Goal: Task Accomplishment & Management: Manage account settings

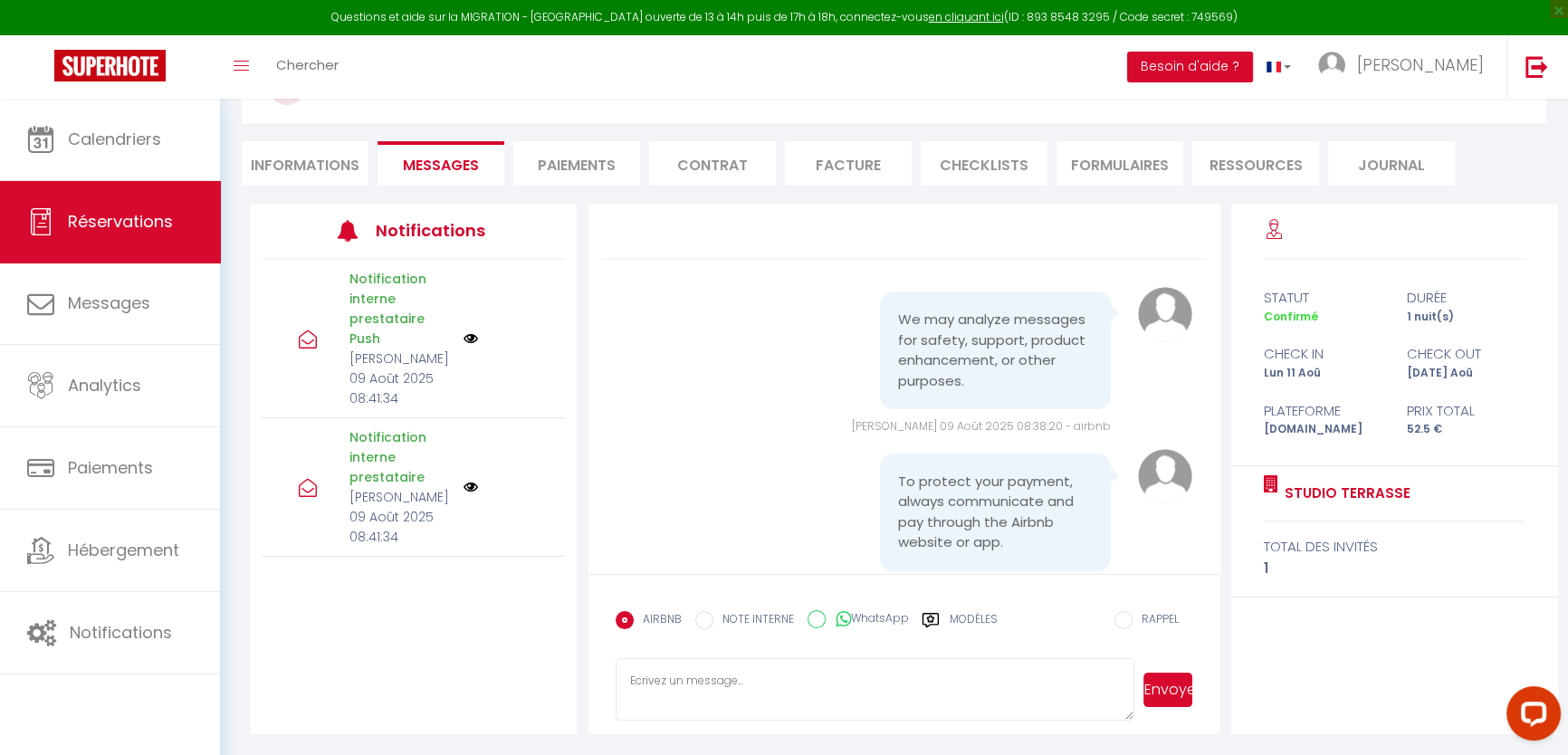
scroll to position [2014, 0]
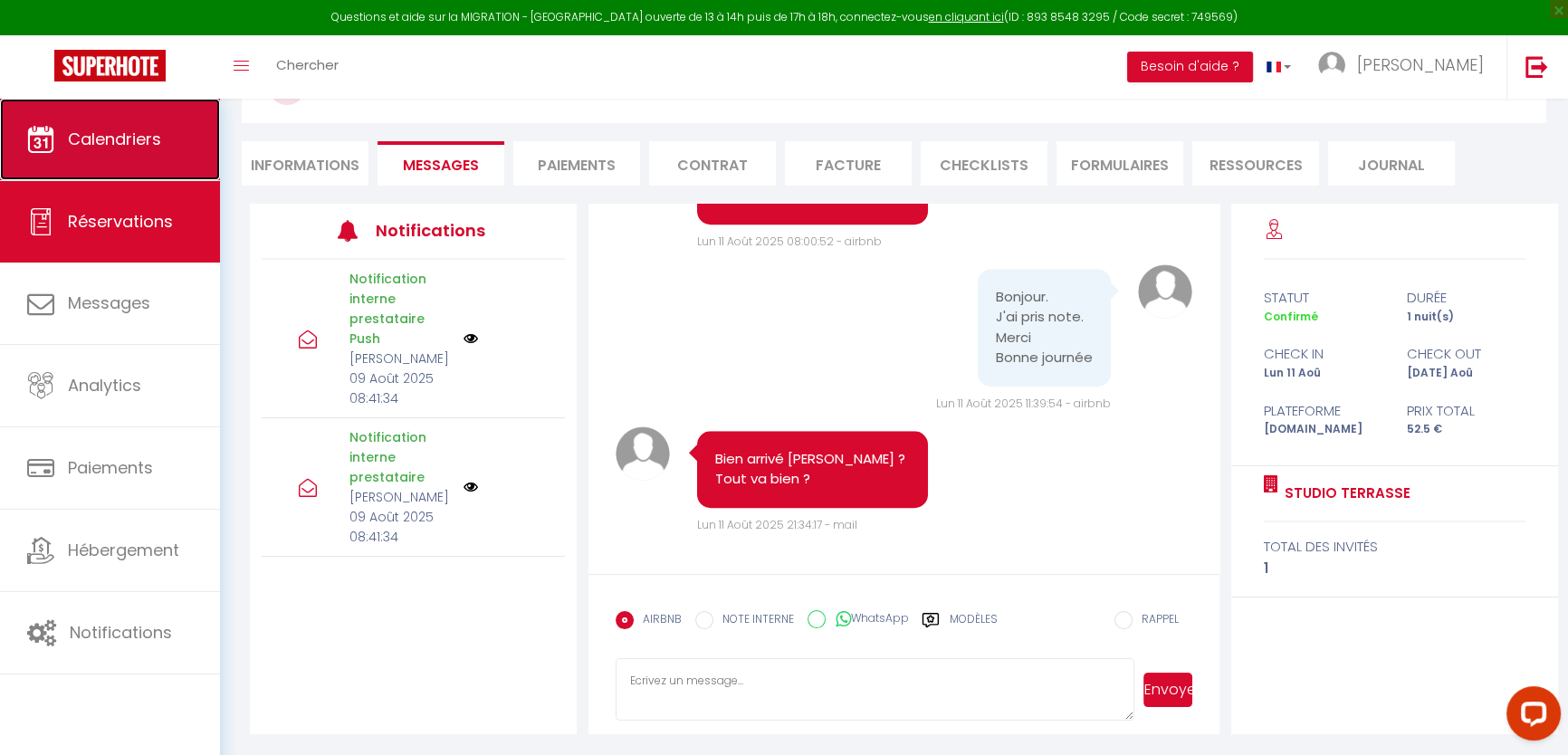
click at [78, 130] on span "Calendriers" at bounding box center [114, 139] width 94 height 22
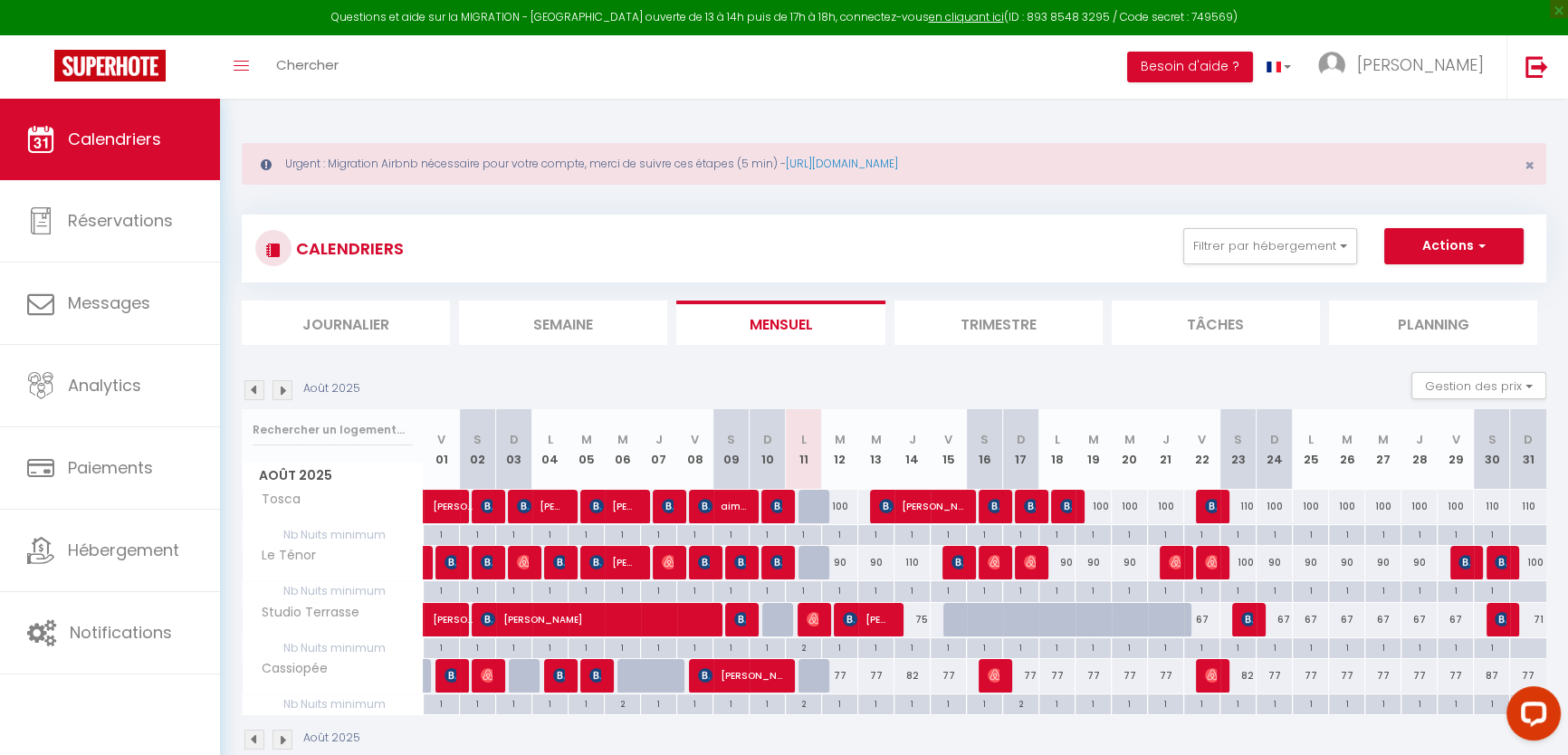
click at [912, 612] on div "75" at bounding box center [911, 620] width 36 height 33
type input "75"
type input "[DEMOGRAPHIC_DATA] 14 Août 2025"
type input "Ven 15 Août 2025"
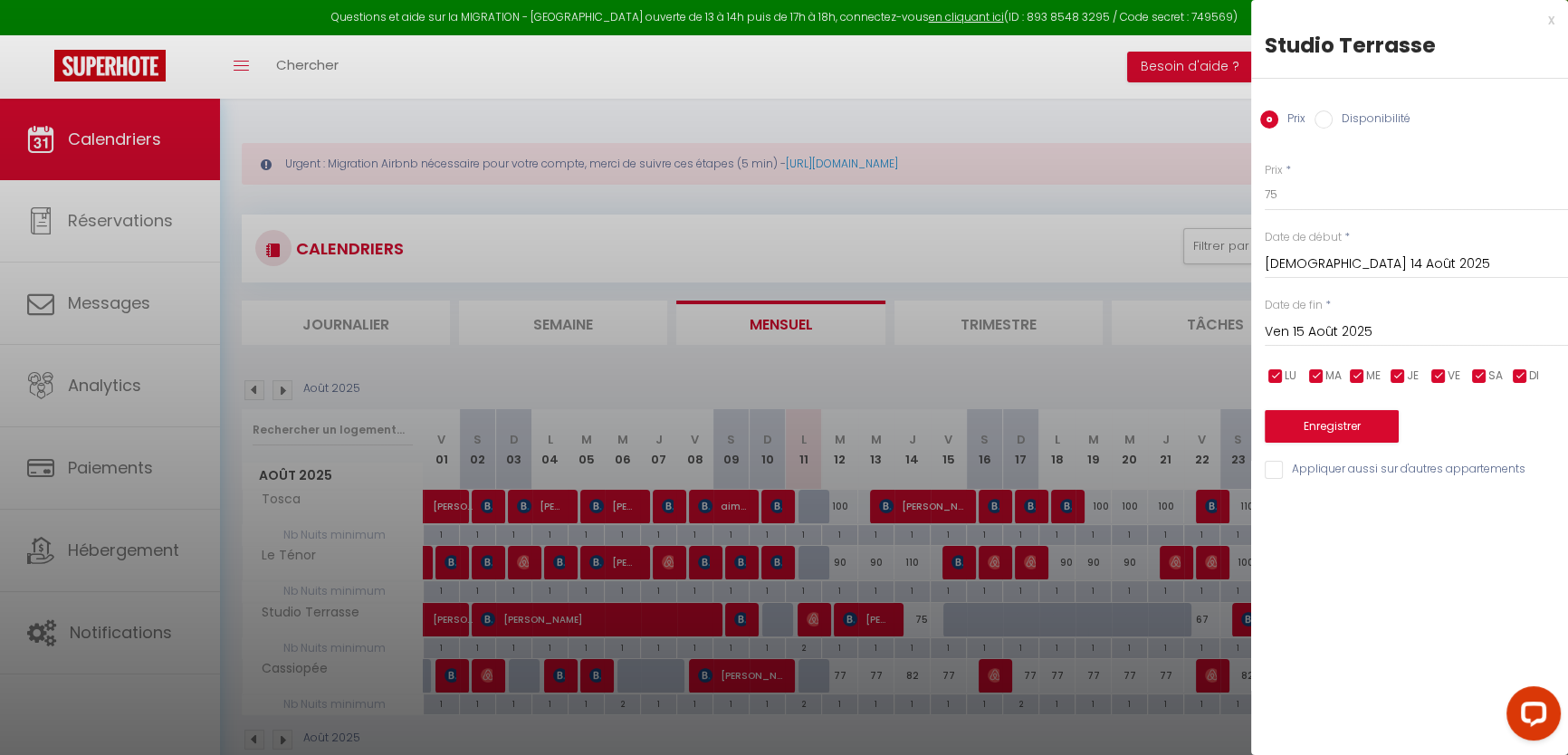
click at [854, 355] on div at bounding box center [784, 377] width 1568 height 755
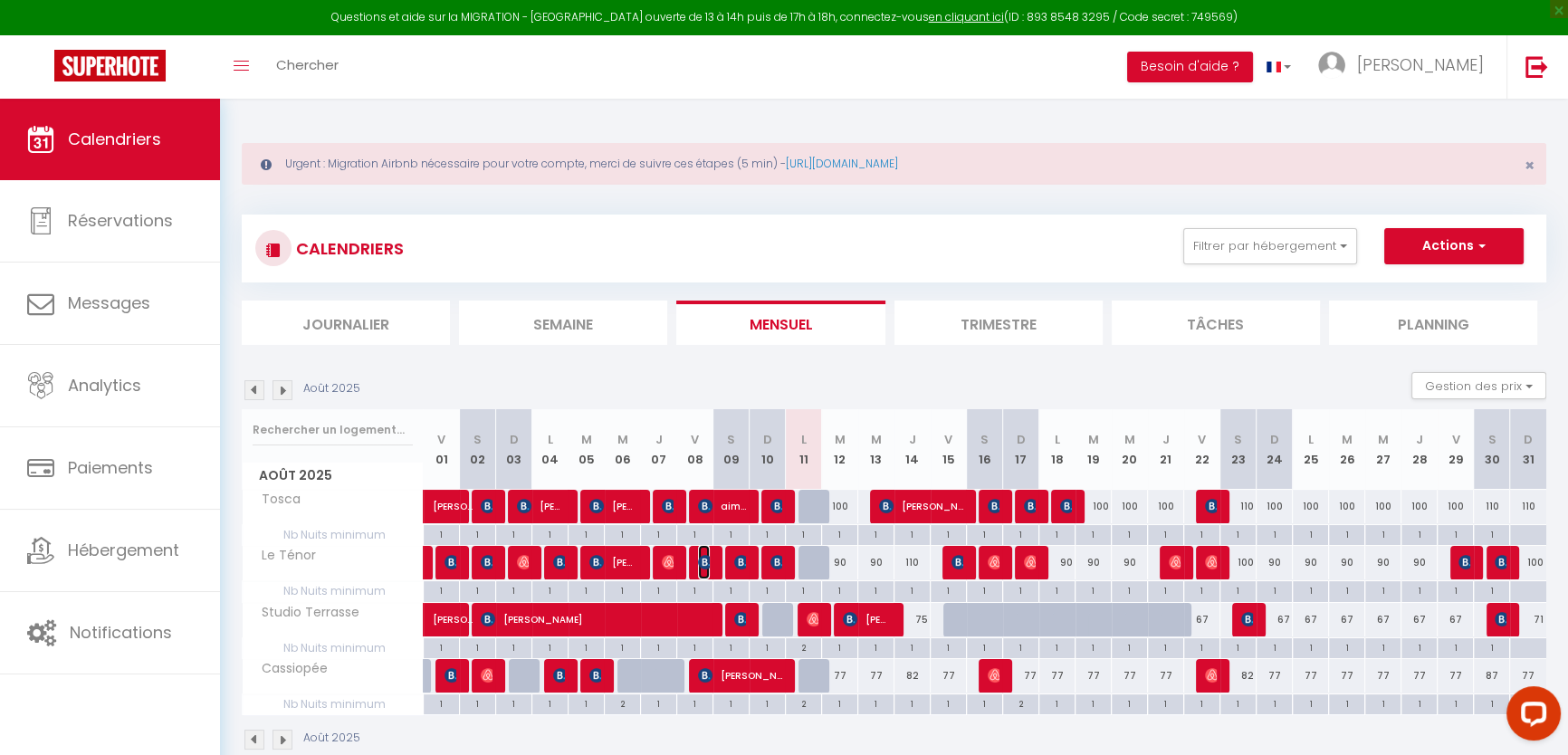
click at [701, 560] on img at bounding box center [705, 562] width 15 height 15
select select "OK"
select select "0"
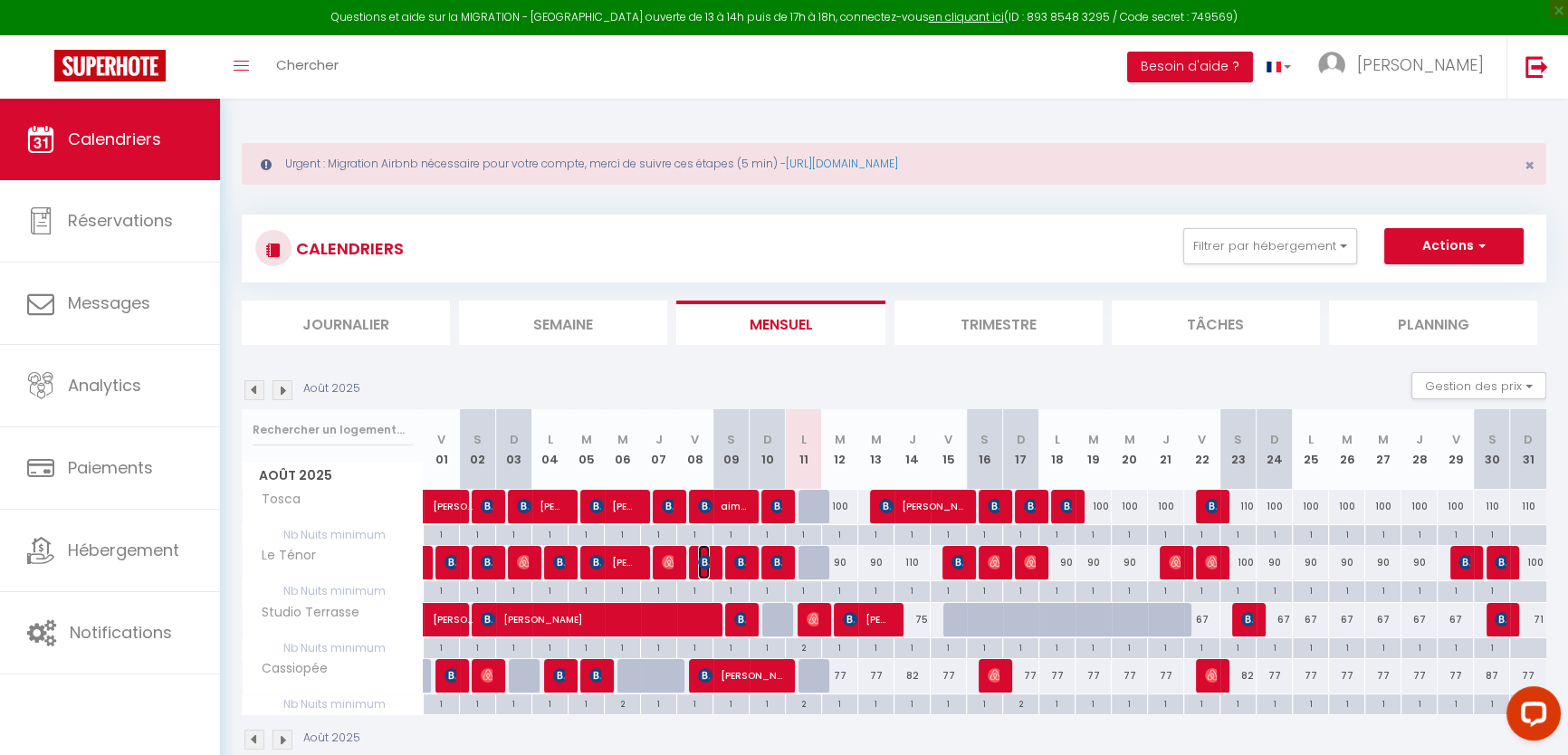
select select "1"
select select
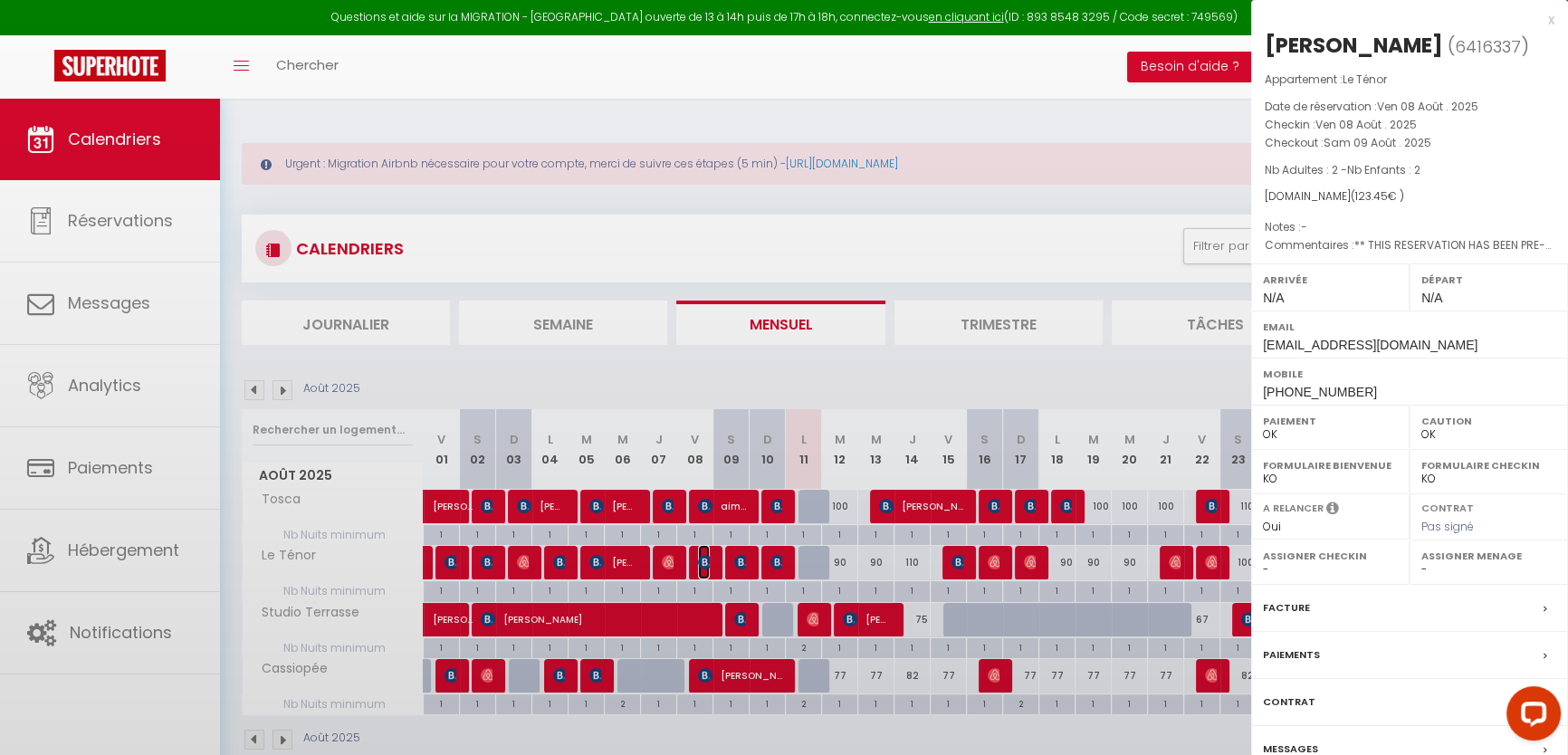
select select "1262"
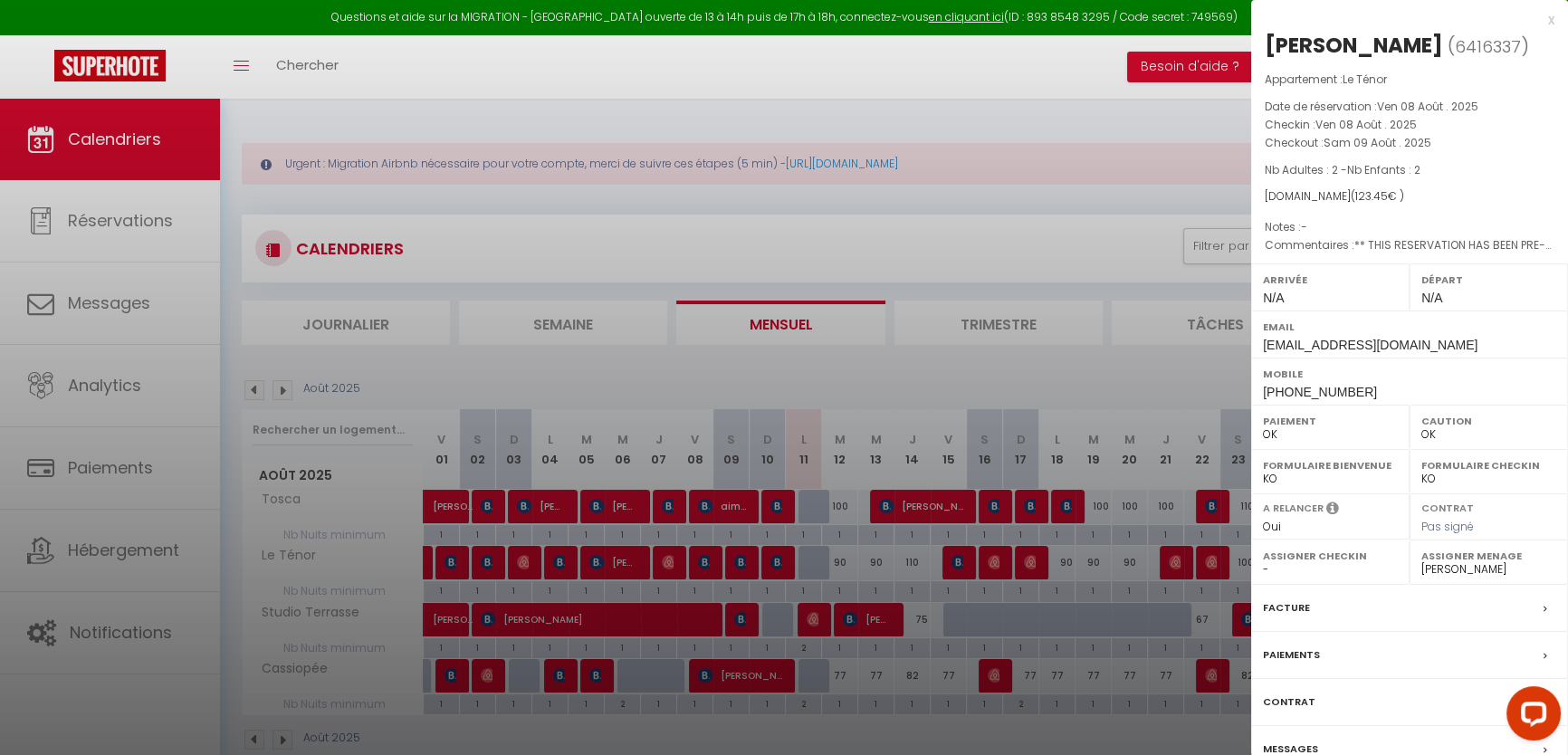
click at [701, 560] on div at bounding box center [784, 377] width 1568 height 755
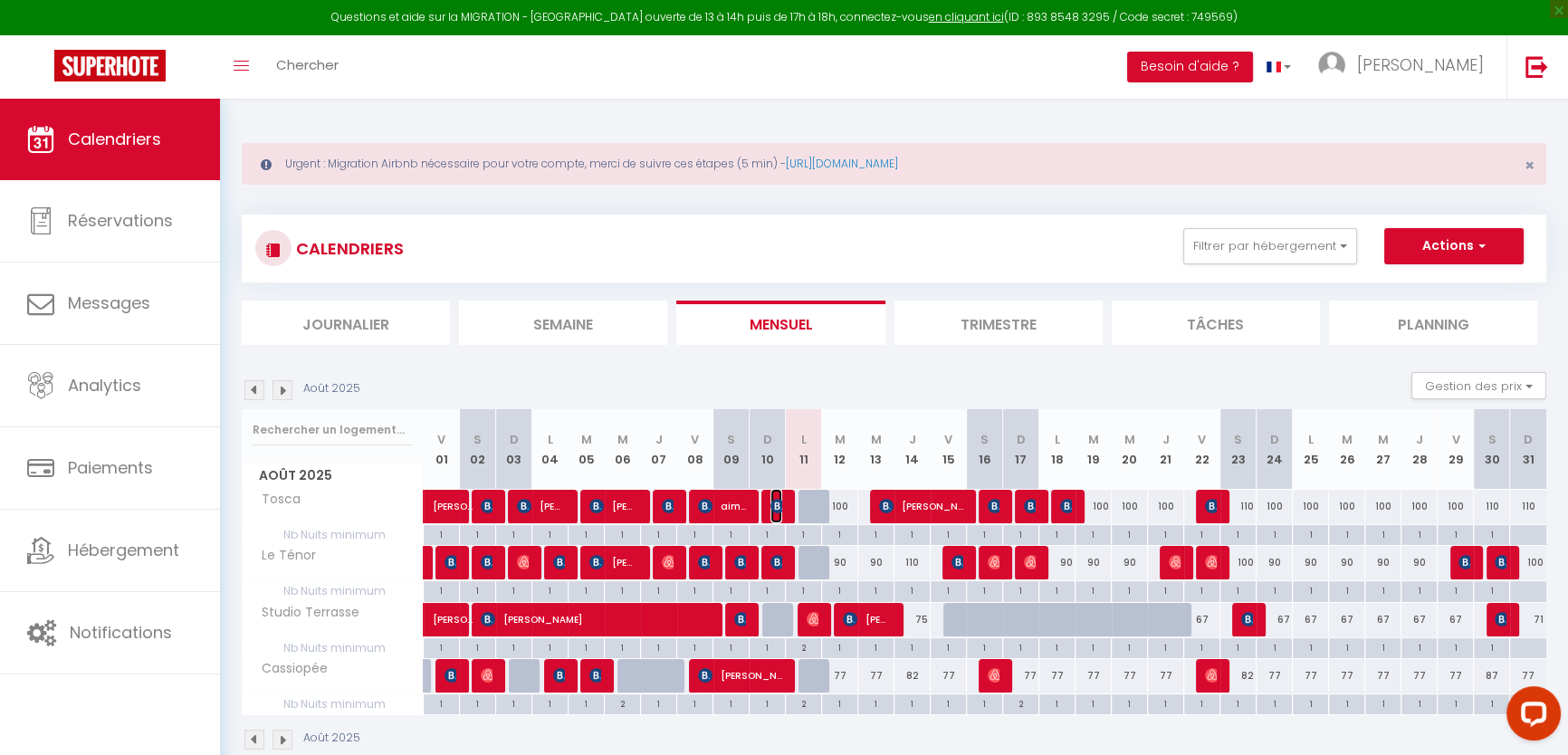
click at [775, 503] on img at bounding box center [778, 506] width 15 height 15
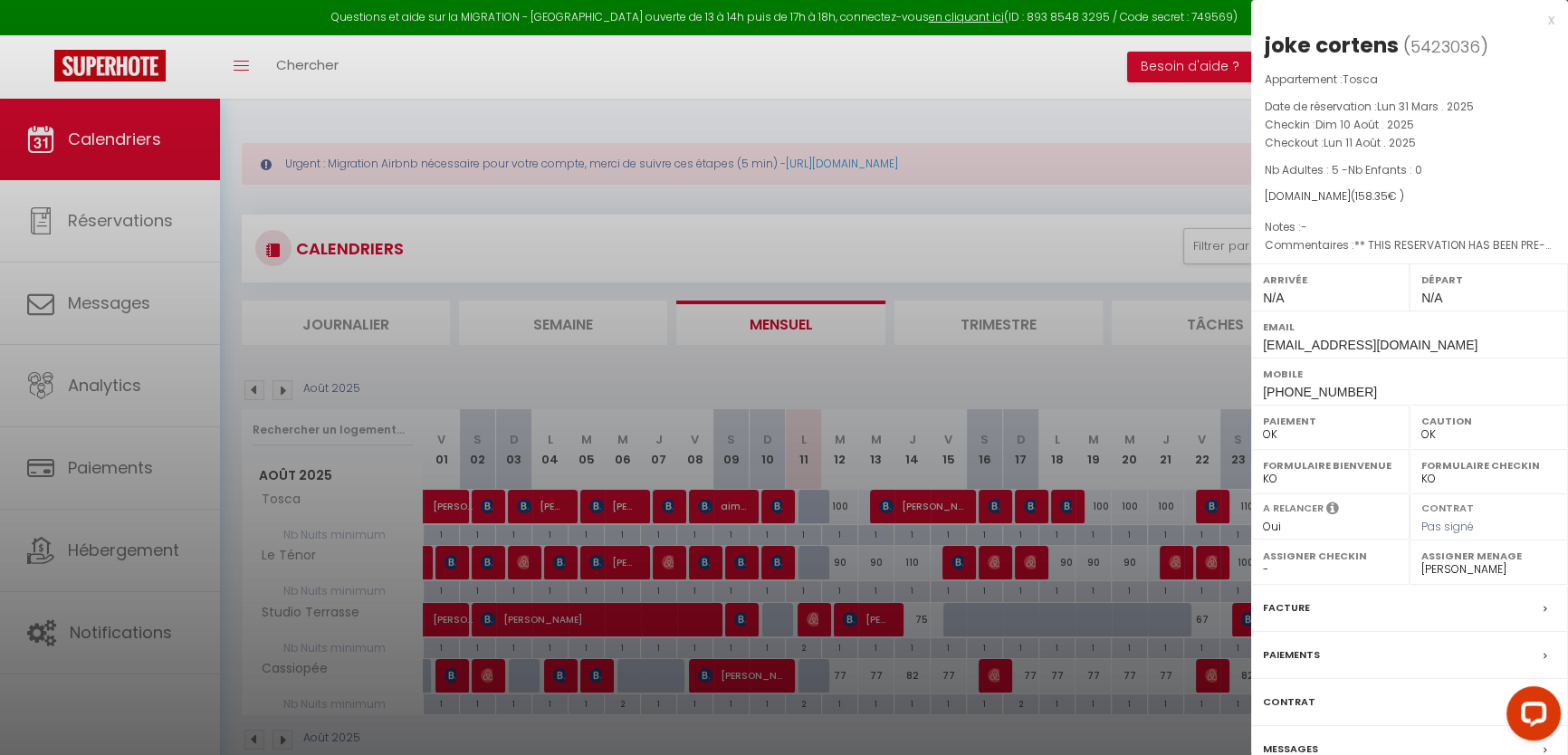
click at [775, 503] on div at bounding box center [784, 377] width 1568 height 755
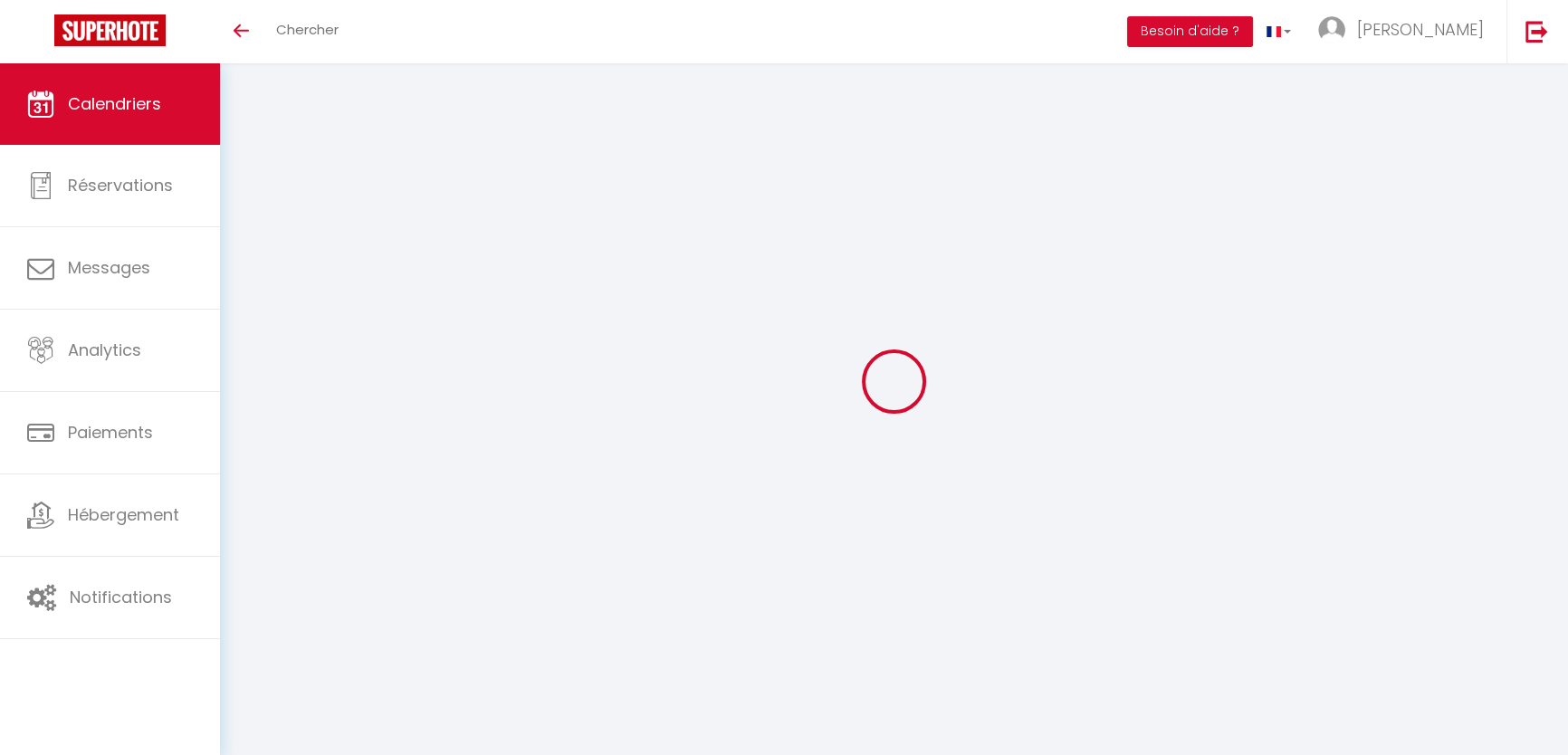
select select
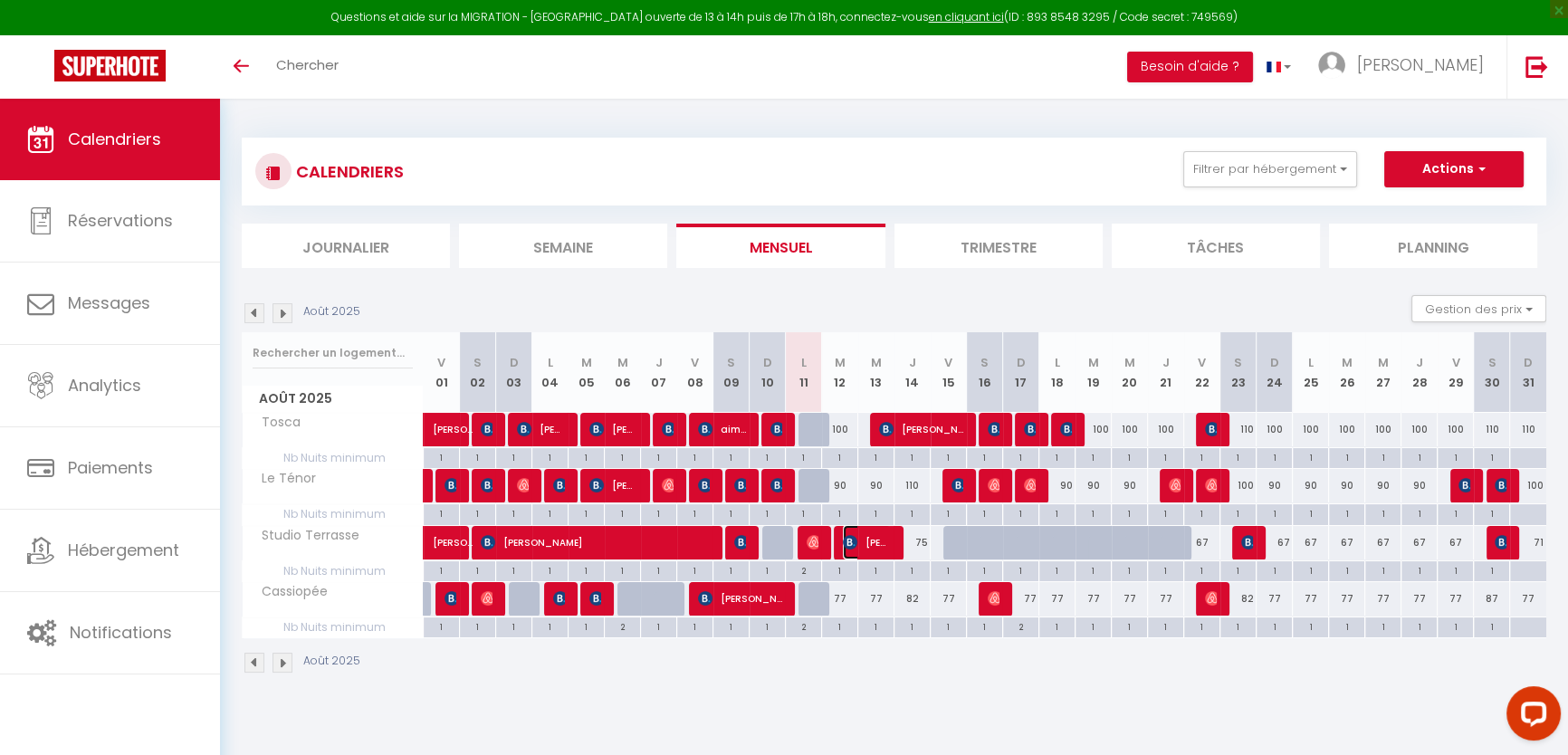
click at [861, 535] on span "[PERSON_NAME]" at bounding box center [867, 542] width 48 height 34
select select "OK"
select select "0"
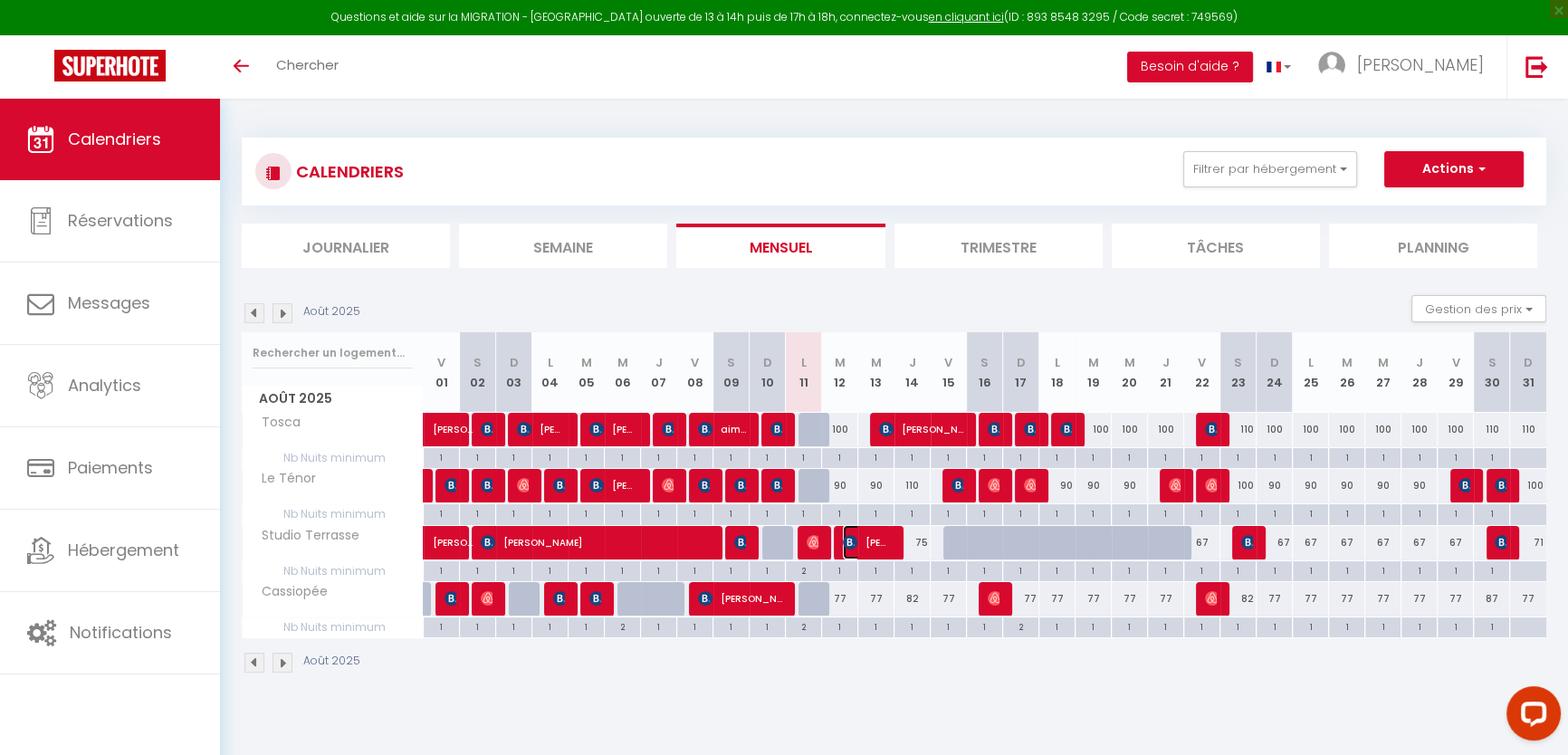
select select "1"
select select
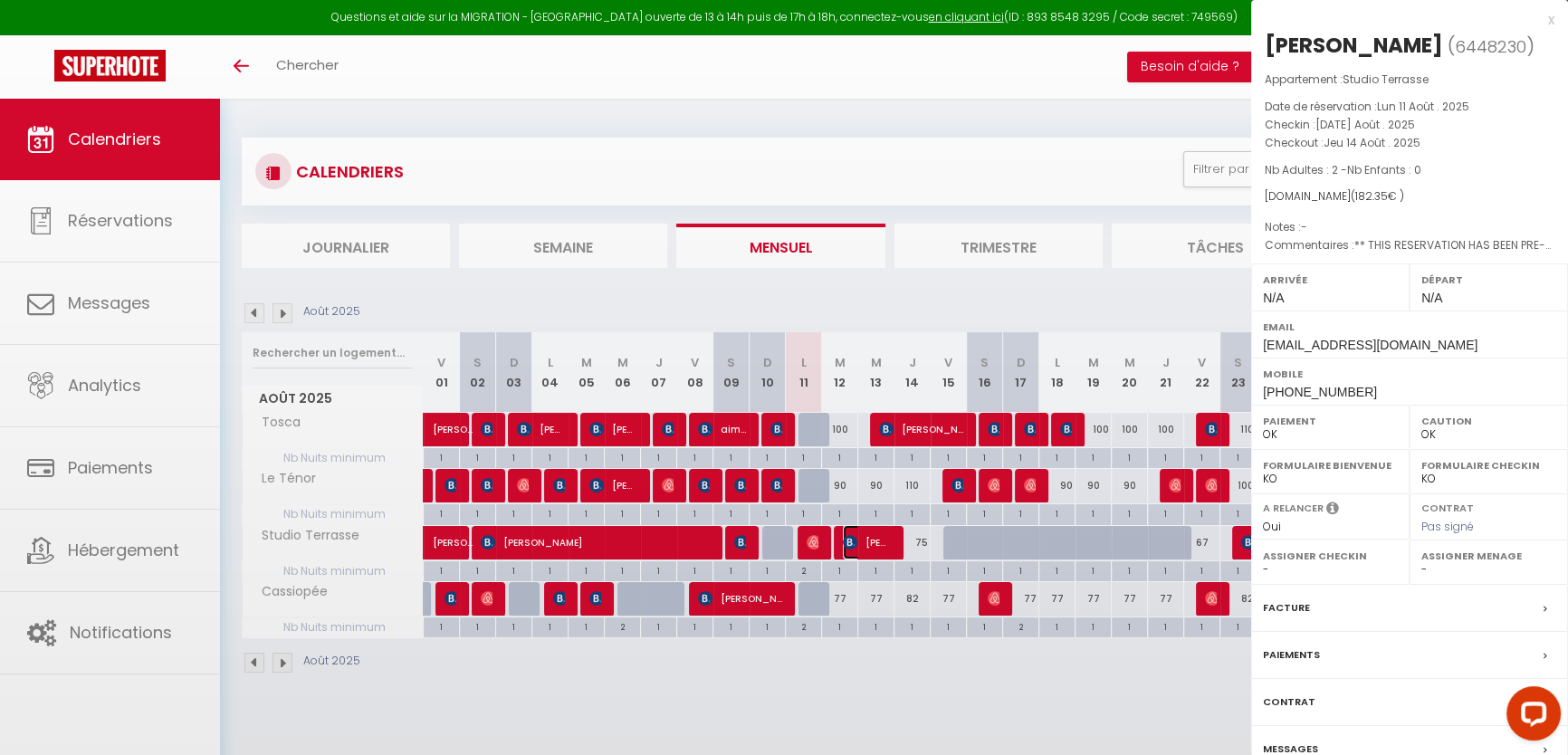
select select "1262"
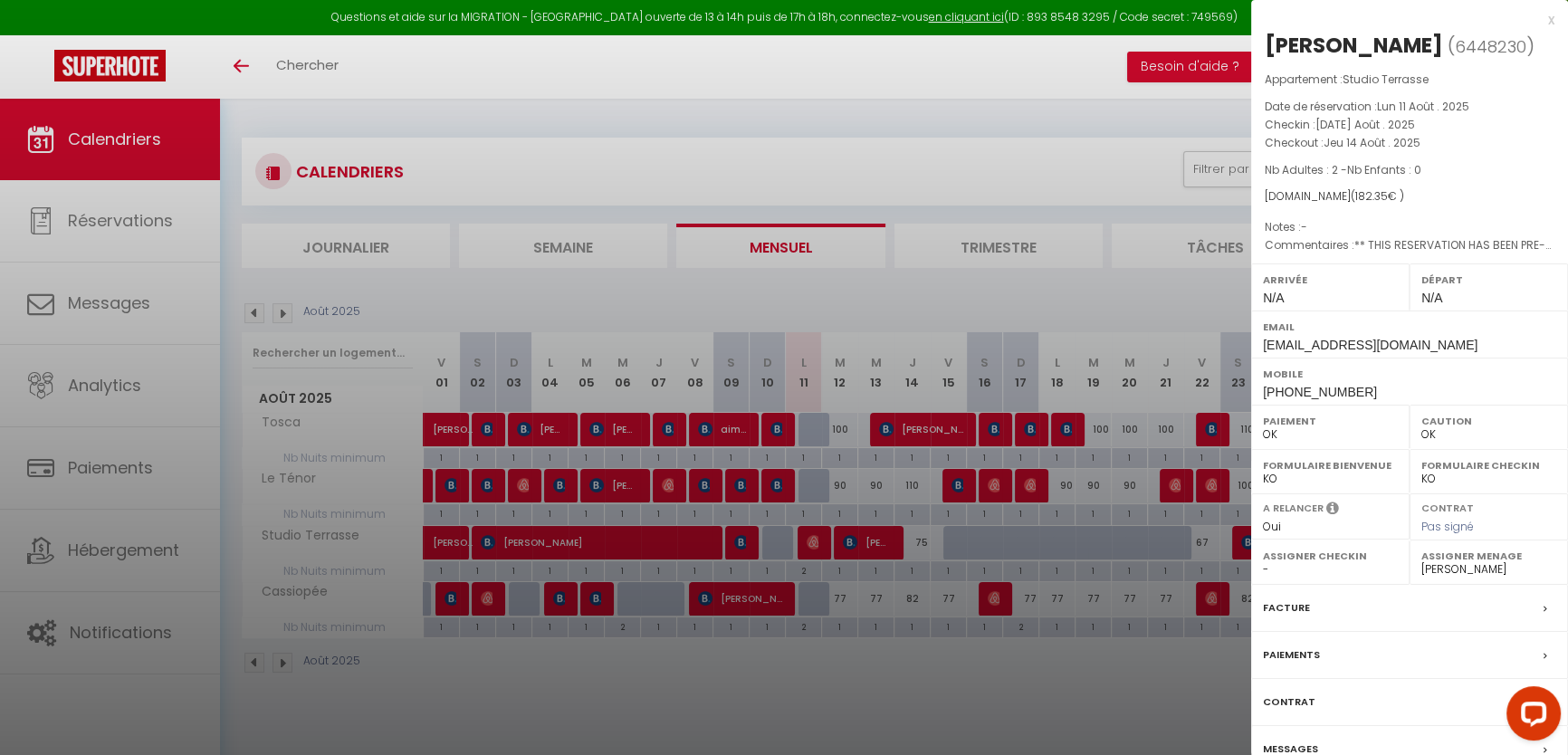
click at [1086, 109] on div at bounding box center [784, 377] width 1568 height 755
